Goal: Information Seeking & Learning: Learn about a topic

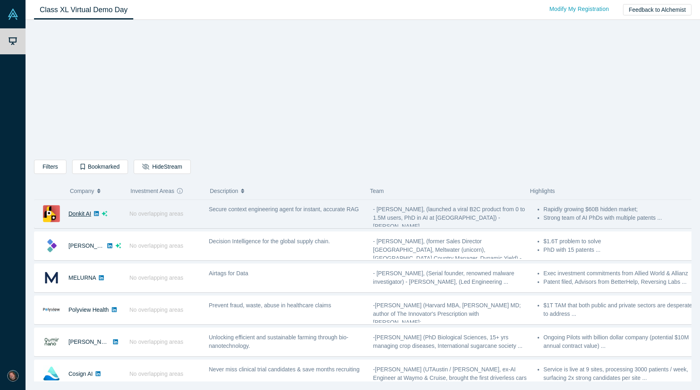
click at [84, 215] on link "Donkit AI" at bounding box center [79, 213] width 23 height 6
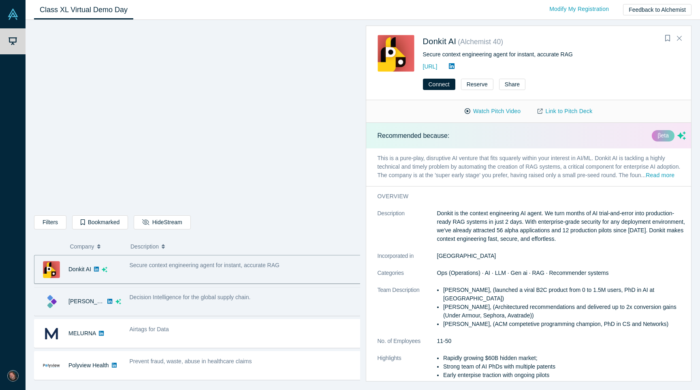
click at [292, 296] on div "Decision Intelligence for the global supply chain." at bounding box center [246, 297] width 232 height 9
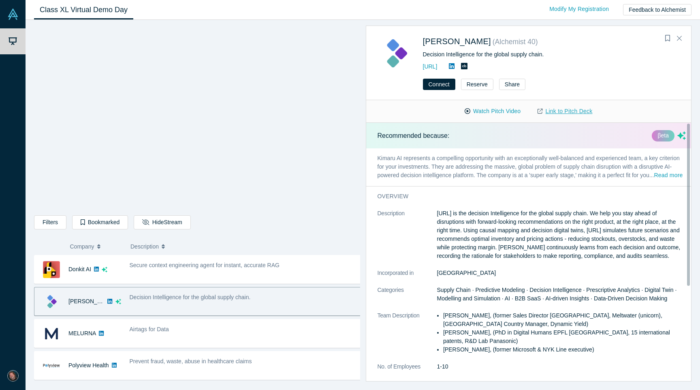
click at [574, 114] on link "Link to Pitch Deck" at bounding box center [565, 111] width 72 height 14
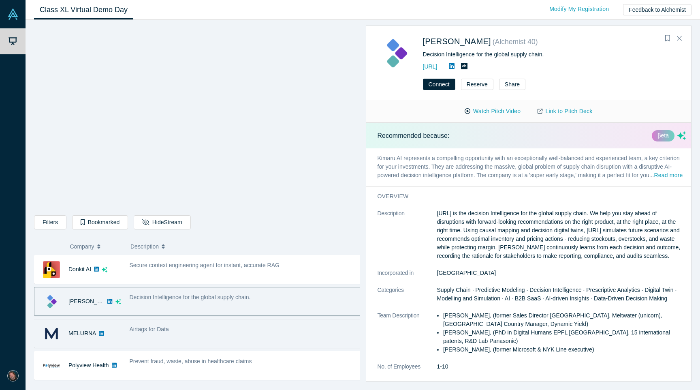
click at [204, 328] on div "Airtags for Data" at bounding box center [246, 329] width 232 height 9
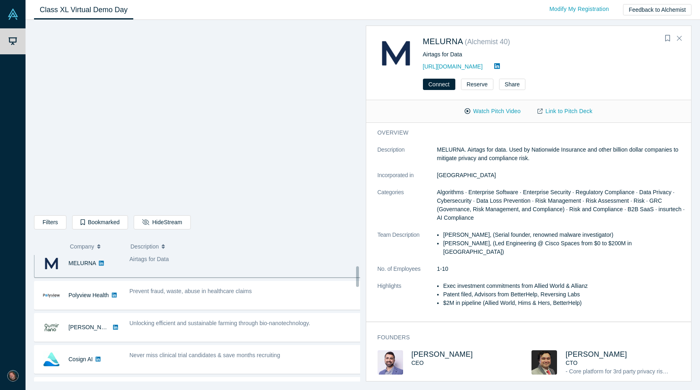
scroll to position [64, 0]
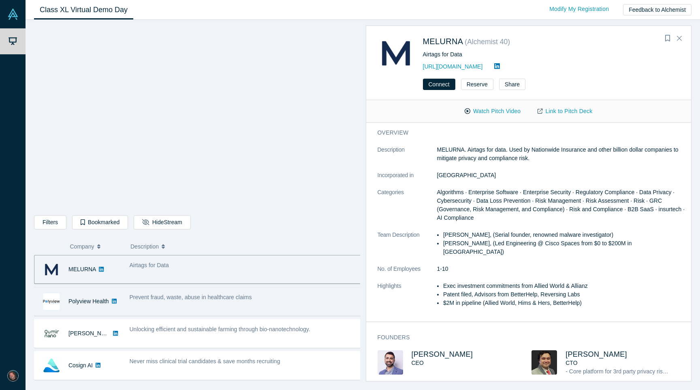
click at [311, 301] on div "Prevent fraud, waste, abuse in healthcare claims" at bounding box center [246, 297] width 232 height 9
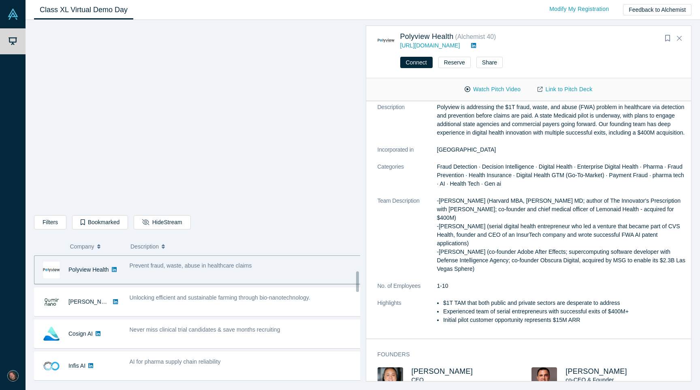
scroll to position [99, 0]
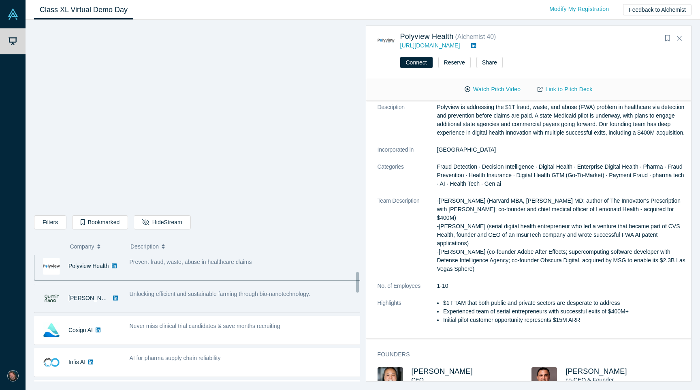
click at [302, 299] on div "Unlocking efficient and sustainable farming through bio-nanotechnology." at bounding box center [245, 298] width 241 height 26
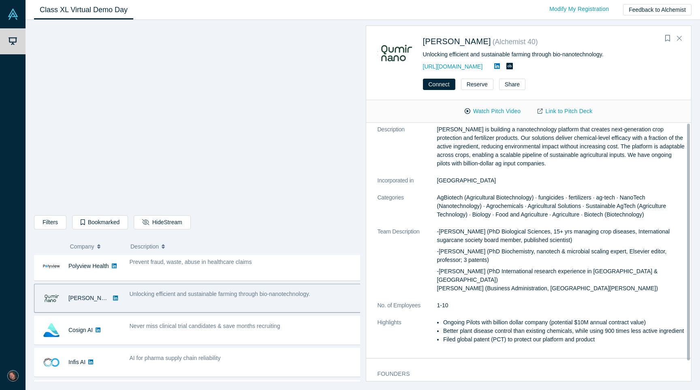
scroll to position [0, 0]
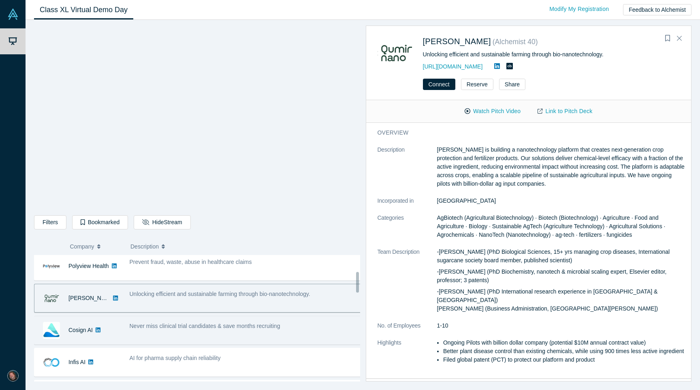
click at [301, 326] on div "Never miss clinical trial candidates & save months recruiting" at bounding box center [246, 326] width 232 height 9
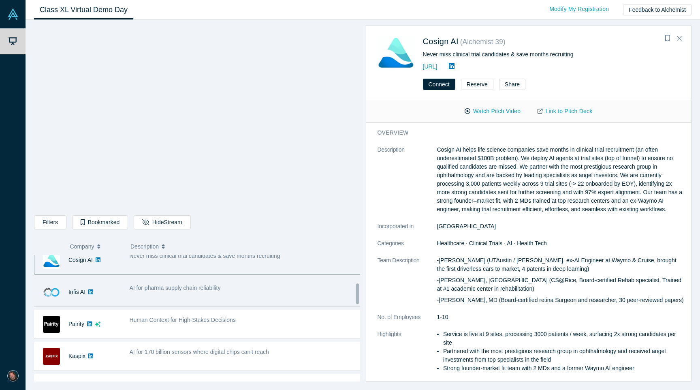
scroll to position [171, 0]
click at [273, 296] on div "AI for pharma supply chain reliability" at bounding box center [245, 290] width 241 height 26
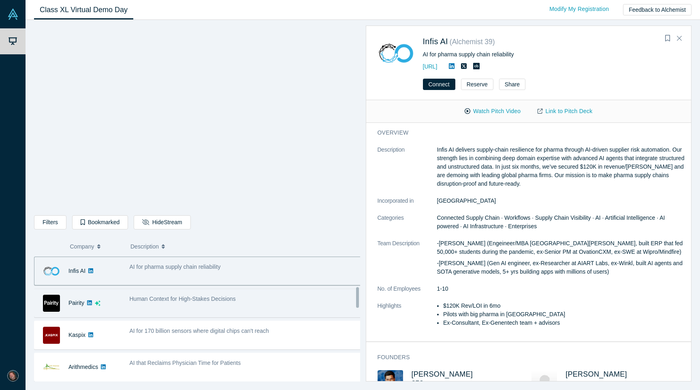
scroll to position [193, 0]
click at [262, 299] on div "Human Context for High-Stakes Decisions" at bounding box center [246, 296] width 232 height 9
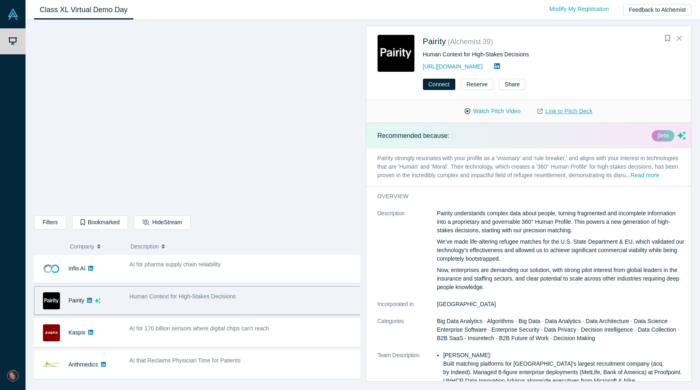
click at [572, 109] on link "Link to Pitch Deck" at bounding box center [565, 111] width 72 height 14
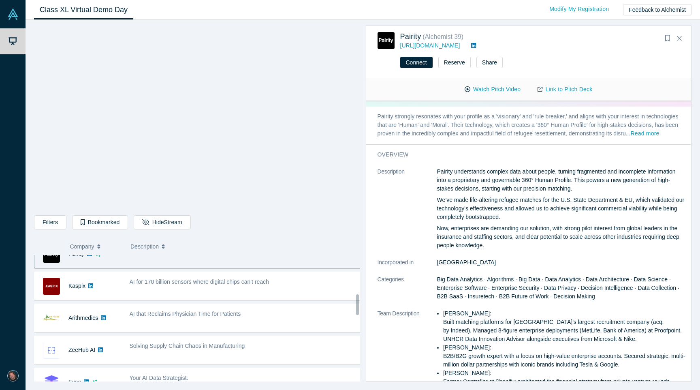
scroll to position [231, 0]
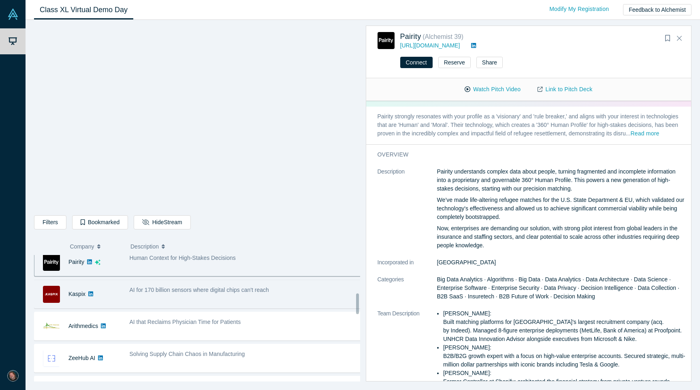
click at [276, 293] on div "AI for 170 billion sensors where digital chips can't reach" at bounding box center [246, 290] width 232 height 9
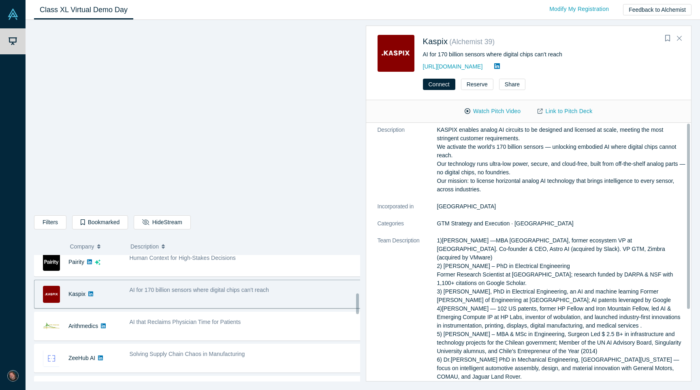
scroll to position [0, 0]
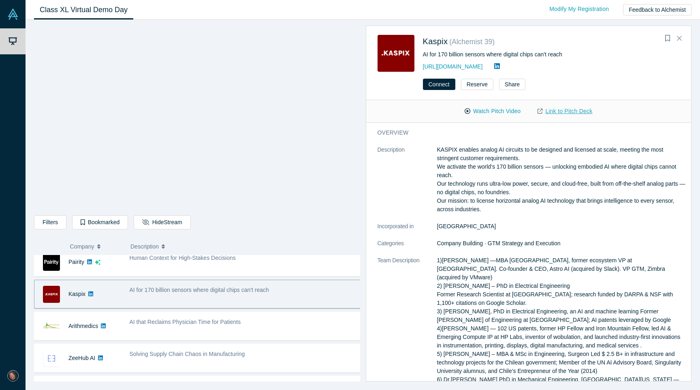
click at [572, 109] on link "Link to Pitch Deck" at bounding box center [565, 111] width 72 height 14
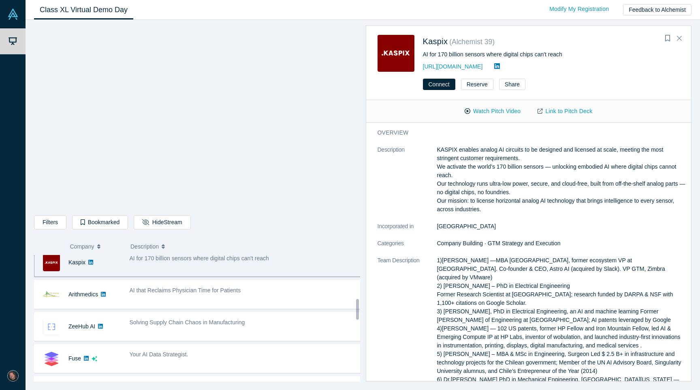
scroll to position [257, 0]
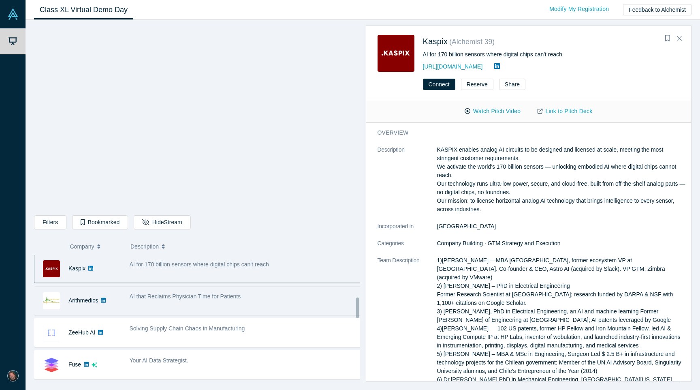
click at [239, 300] on div "AI that Reclaims Physician Time for Patients" at bounding box center [246, 296] width 232 height 9
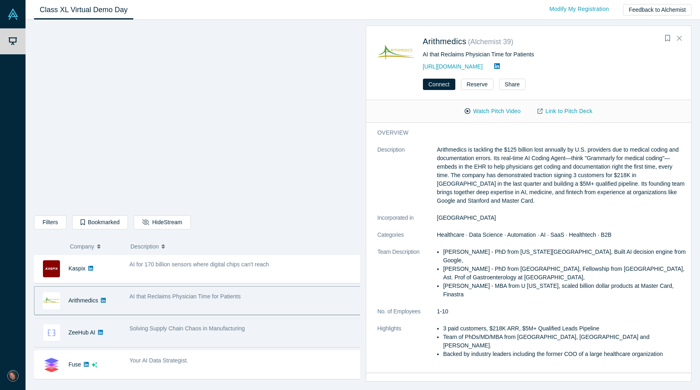
click at [237, 325] on span "Solving Supply Chain Chaos in Manufacturing" at bounding box center [187, 328] width 115 height 6
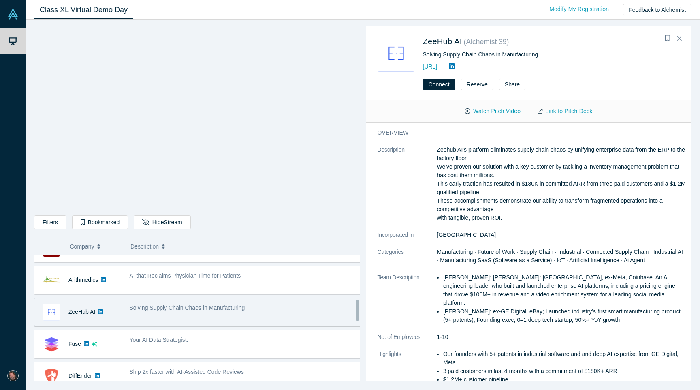
scroll to position [280, 0]
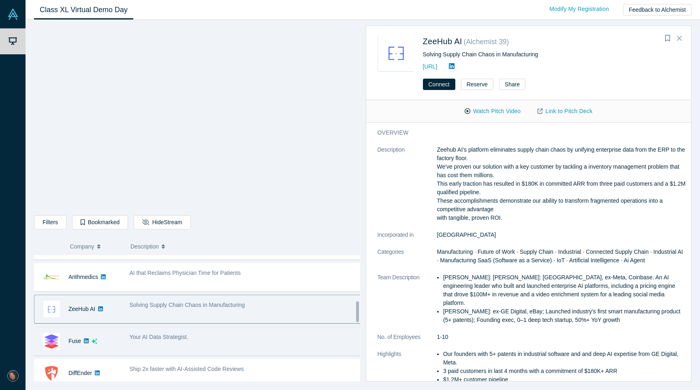
click at [262, 344] on div "Your AI Data Strategist." at bounding box center [245, 341] width 241 height 26
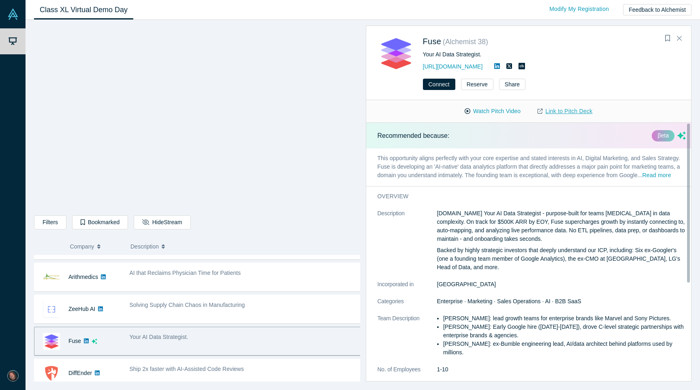
click at [561, 113] on link "Link to Pitch Deck" at bounding box center [565, 111] width 72 height 14
